Goal: Find specific page/section

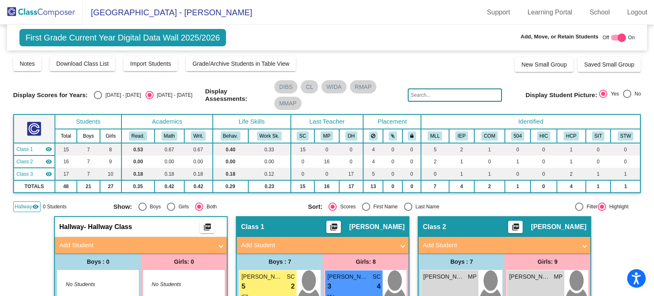
click at [44, 13] on img at bounding box center [41, 12] width 83 height 24
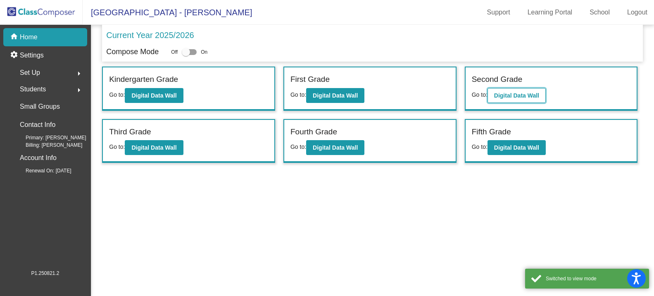
click at [519, 102] on button "Digital Data Wall" at bounding box center [517, 95] width 58 height 15
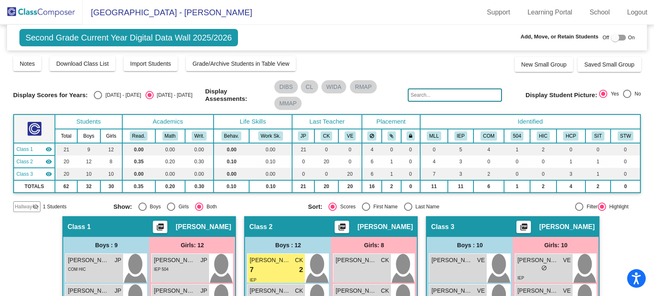
click at [29, 205] on span "Hallway" at bounding box center [23, 206] width 17 height 7
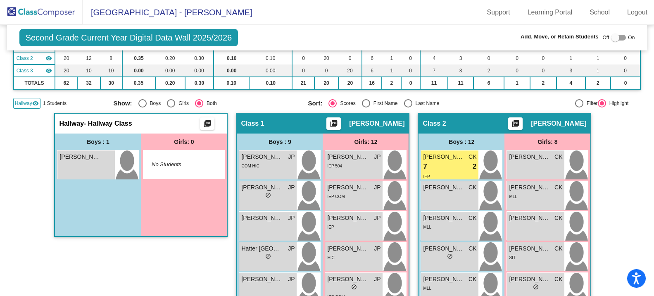
scroll to position [124, 0]
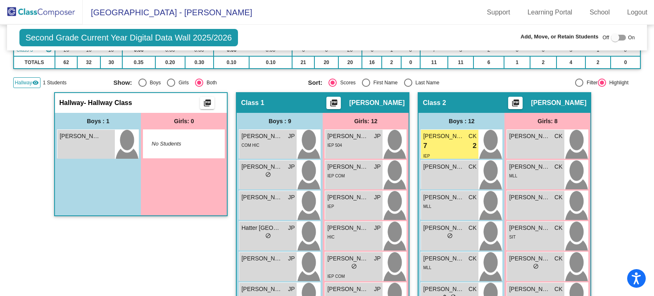
click at [615, 38] on div at bounding box center [615, 37] width 8 height 8
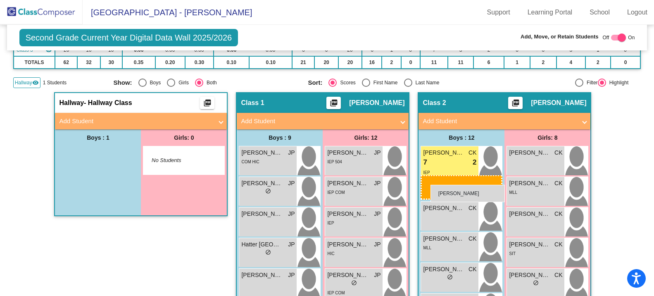
drag, startPoint x: 69, startPoint y: 167, endPoint x: 431, endPoint y: 185, distance: 362.5
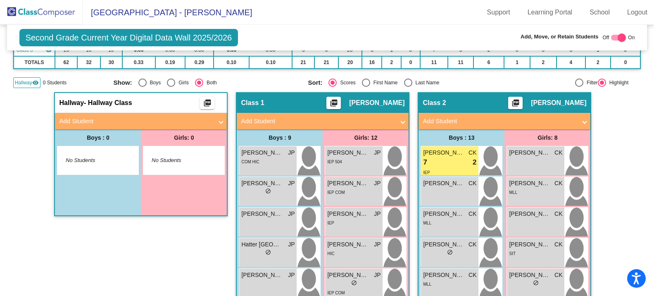
click at [33, 83] on mat-icon "visibility" at bounding box center [35, 82] width 7 height 7
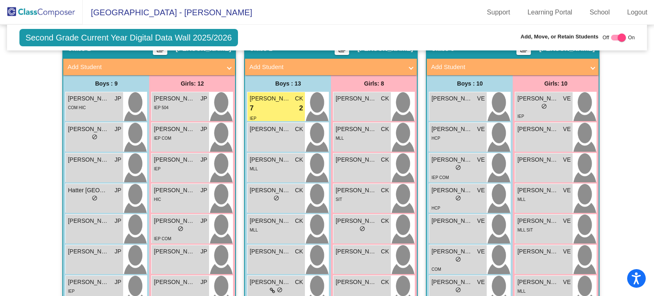
scroll to position [0, 0]
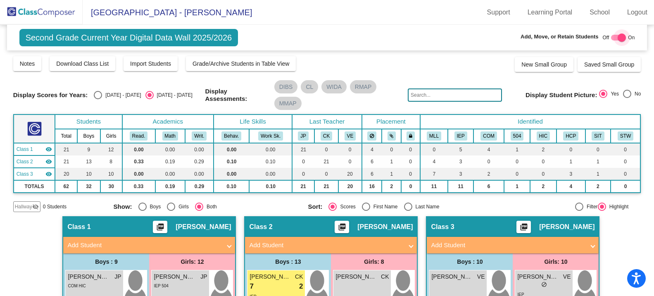
click at [618, 38] on div at bounding box center [622, 37] width 8 height 8
checkbox input "false"
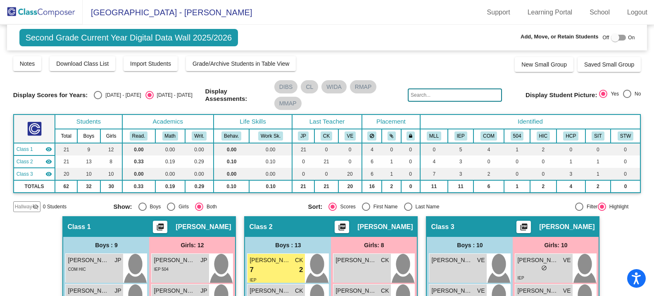
click at [441, 60] on div "Notes Download Class List Import Students Grade/Archive Students in Table View …" at bounding box center [327, 63] width 628 height 17
